Goal: Task Accomplishment & Management: Manage account settings

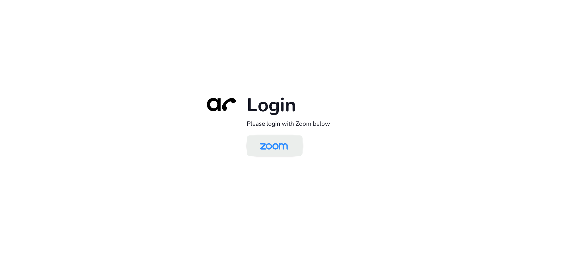
click at [261, 155] on img at bounding box center [274, 146] width 41 height 19
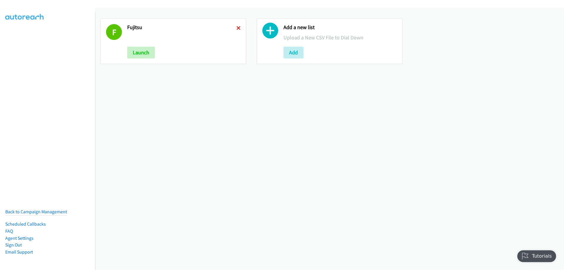
click at [239, 28] on icon at bounding box center [239, 28] width 4 height 4
